Goal: Submit feedback/report problem: Submit feedback/report problem

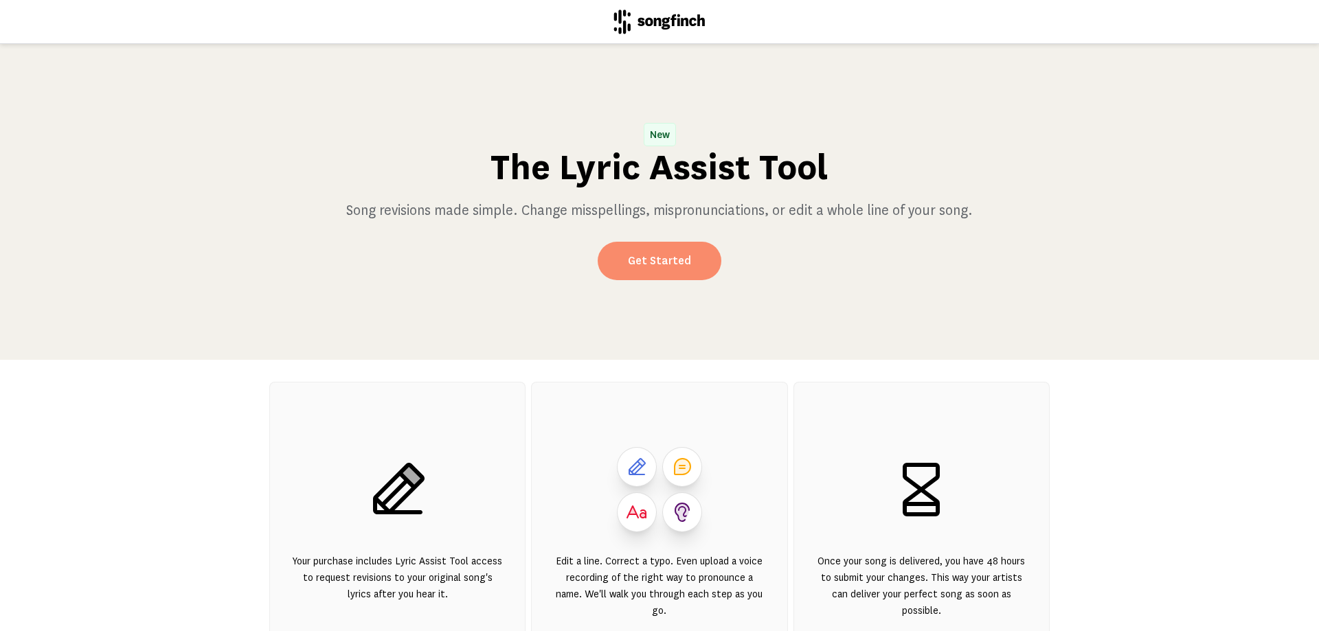
click at [649, 264] on link "Get Started" at bounding box center [660, 261] width 124 height 38
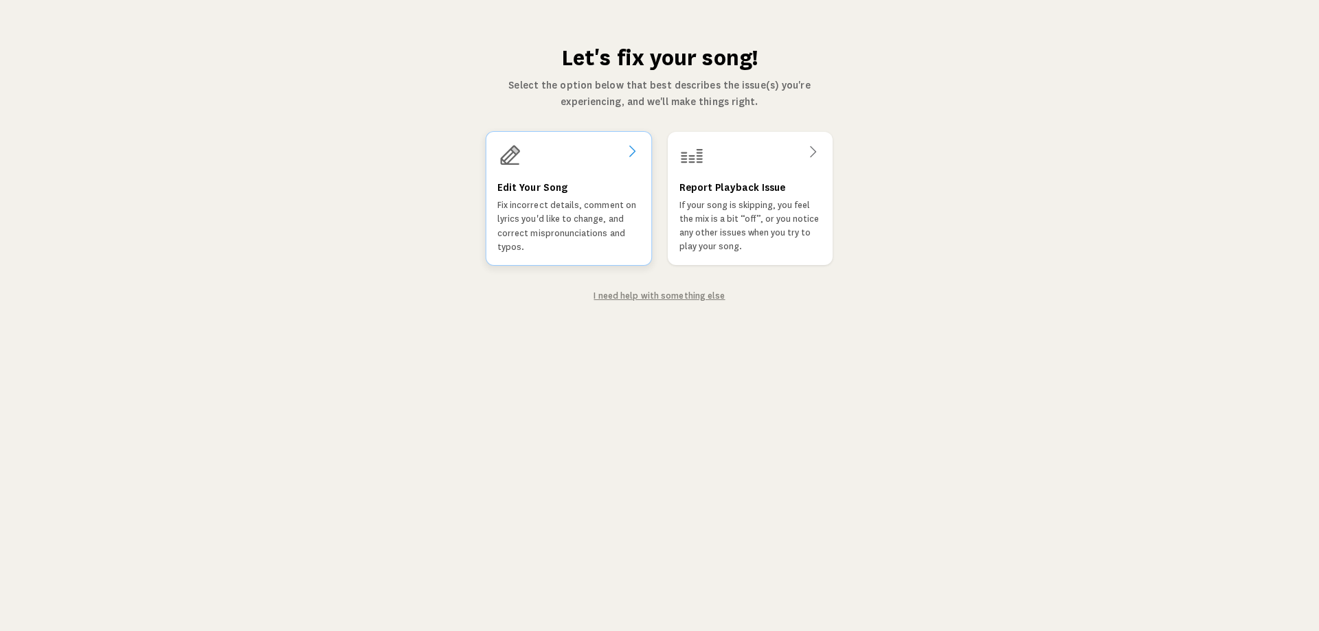
click at [606, 241] on p "Fix incorrect details, comment on lyrics you'd like to change, and correct misp…" at bounding box center [568, 227] width 143 height 56
click at [747, 244] on p "If your song is skipping, you feel the mix is a bit “off”, or you notice any ot…" at bounding box center [750, 226] width 142 height 55
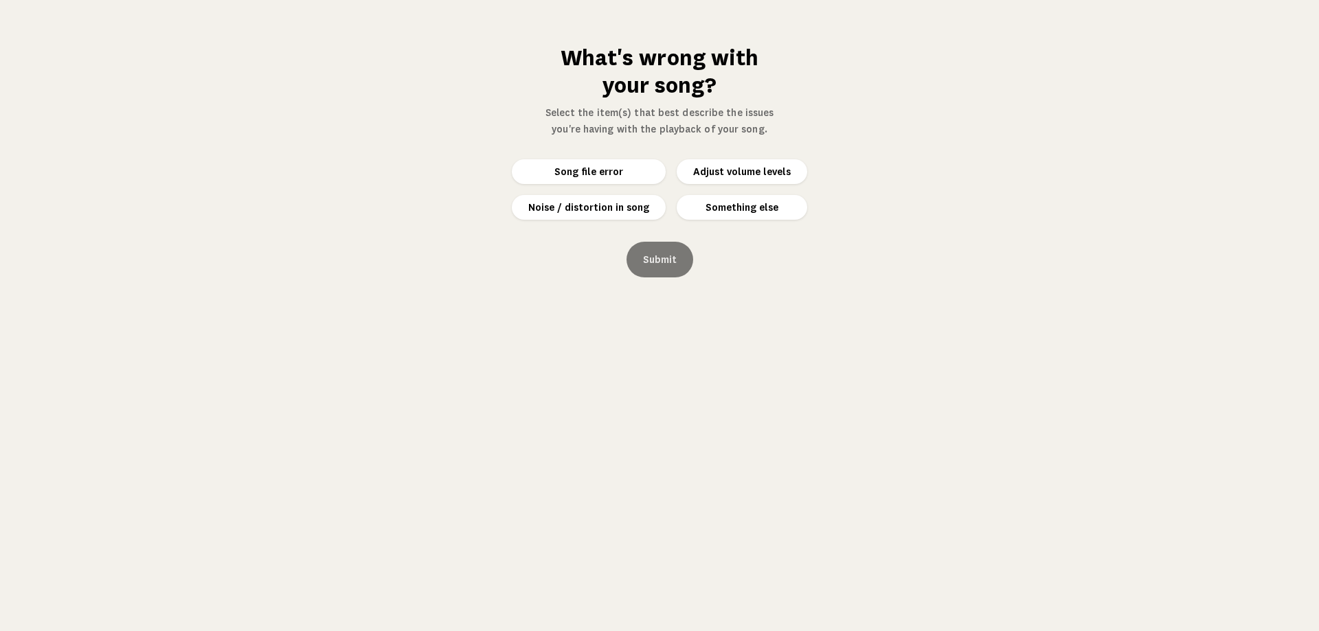
click at [729, 212] on button "Something else" at bounding box center [742, 207] width 131 height 25
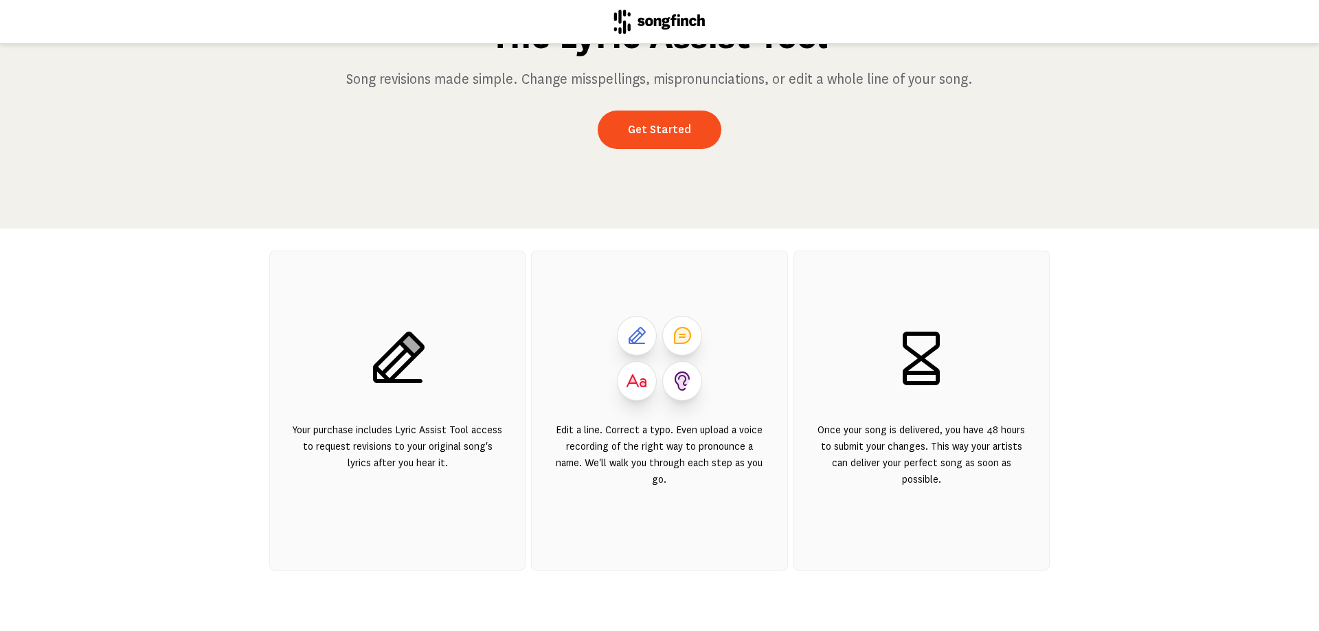
scroll to position [137, 0]
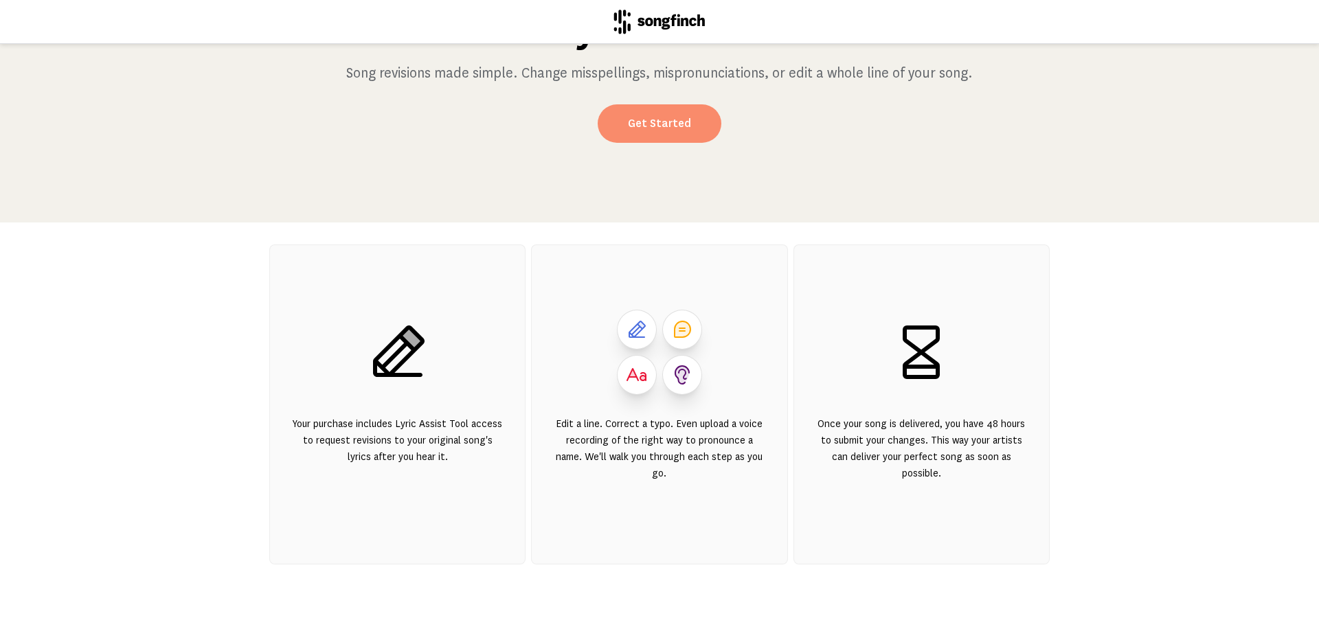
click at [652, 124] on link "Get Started" at bounding box center [660, 123] width 124 height 38
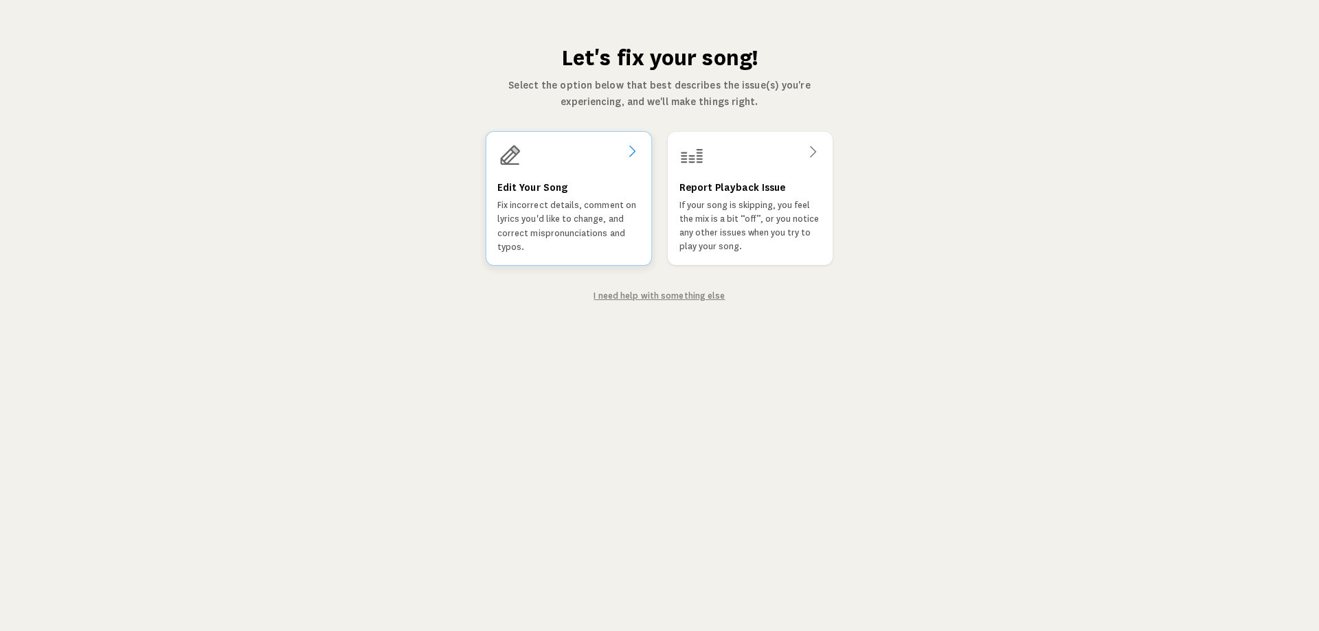
click at [587, 183] on div "Edit Your Song Fix incorrect details, comment on lyrics you'd like to change, a…" at bounding box center [568, 216] width 143 height 75
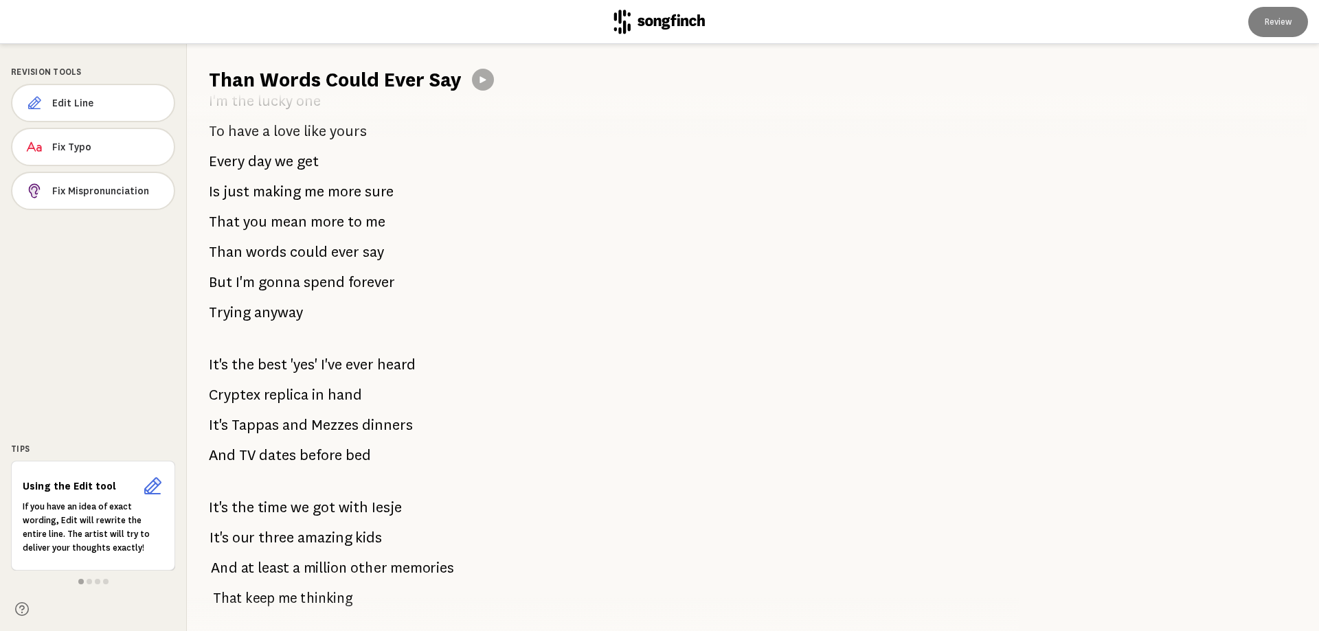
scroll to position [343, 0]
